Goal: Task Accomplishment & Management: Use online tool/utility

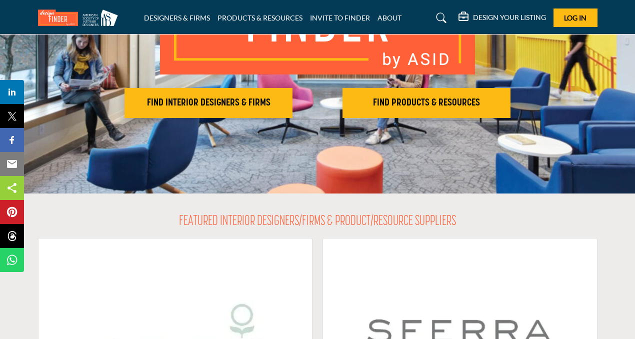
scroll to position [153, 0]
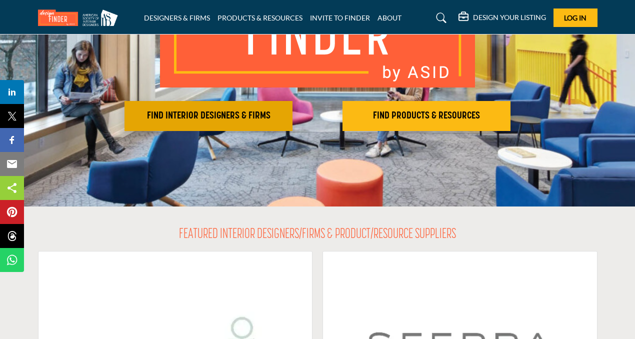
click at [219, 116] on h2 "FIND INTERIOR DESIGNERS & FIRMS" at bounding box center [208, 116] width 162 height 12
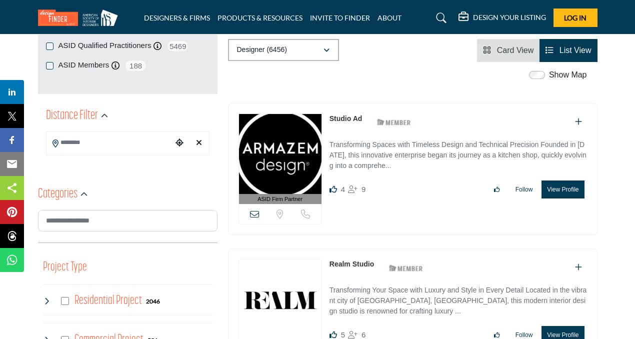
scroll to position [182, 0]
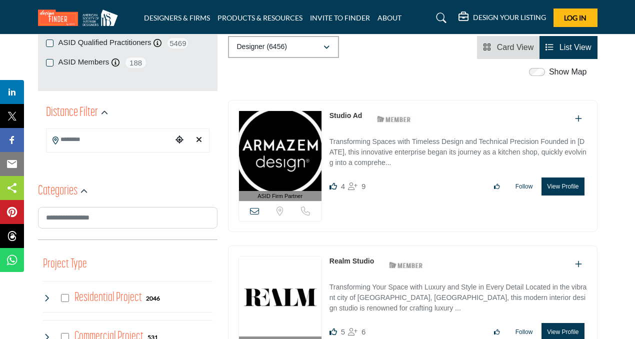
click at [94, 138] on input "Search Location" at bounding box center [109, 139] width 126 height 19
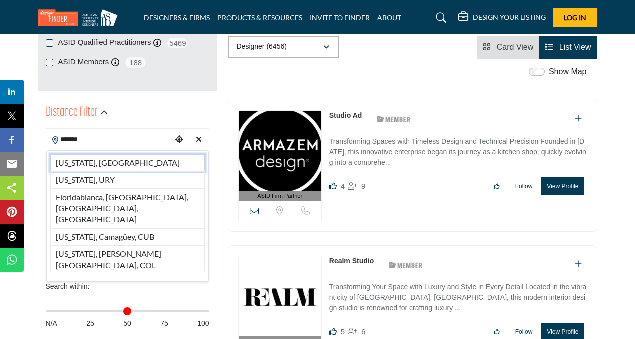
click at [79, 160] on li "[US_STATE], [GEOGRAPHIC_DATA]" at bounding box center [127, 162] width 154 height 17
type input "**********"
type input "***"
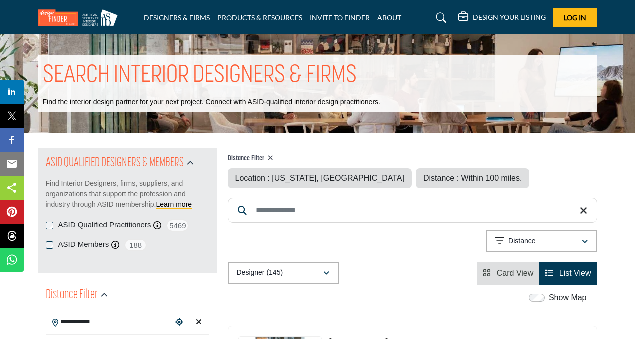
click at [423, 174] on span "Distance : Within 100 miles." at bounding box center [472, 178] width 98 height 8
click at [423, 181] on span "Distance : Within 100 miles." at bounding box center [472, 178] width 98 height 8
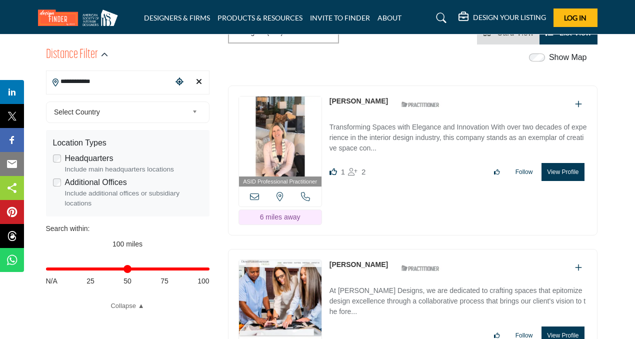
scroll to position [232, 0]
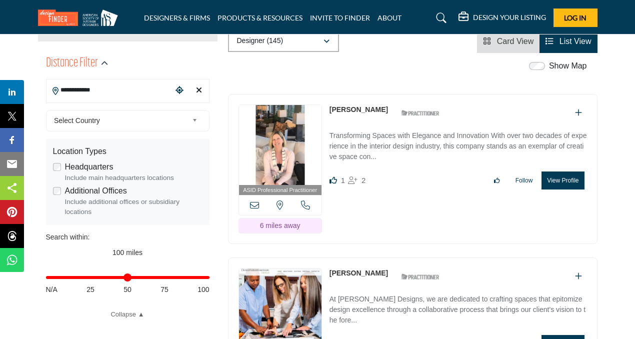
click at [553, 42] on link "List View" at bounding box center [567, 41] width 45 height 8
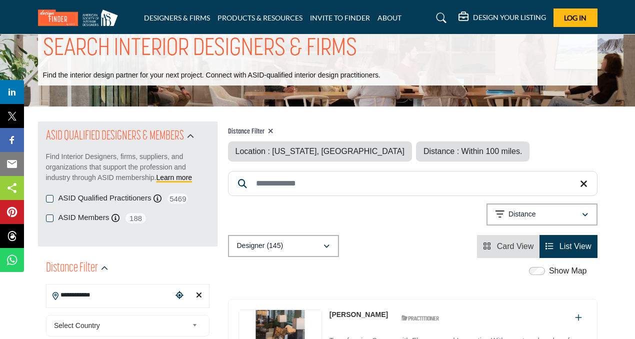
scroll to position [0, 0]
